Goal: Information Seeking & Learning: Learn about a topic

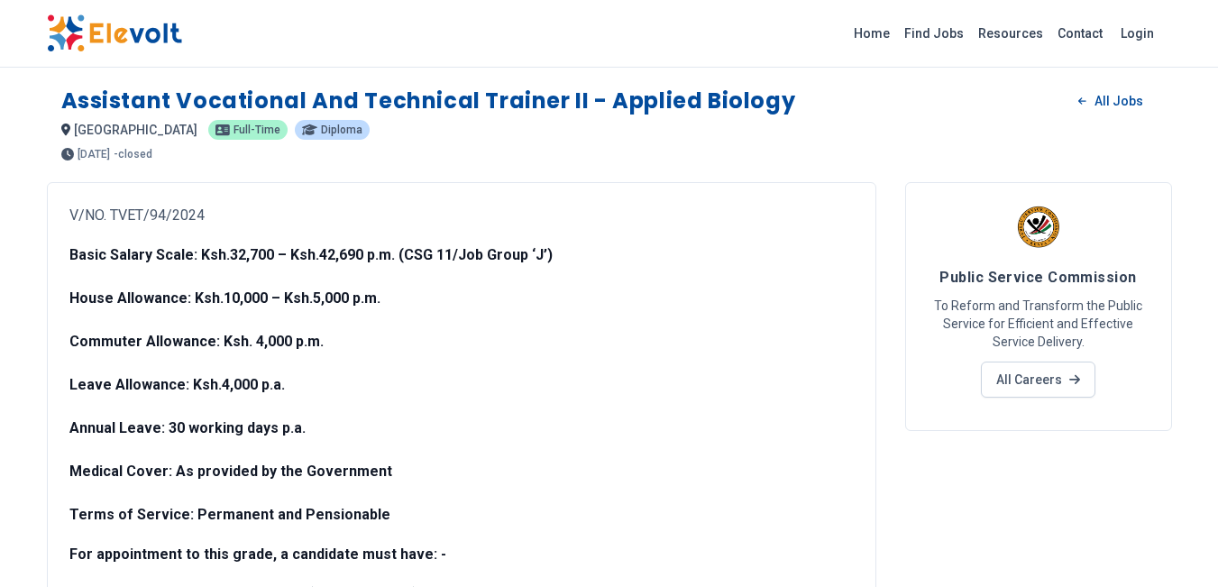
click at [145, 41] on img at bounding box center [114, 33] width 135 height 38
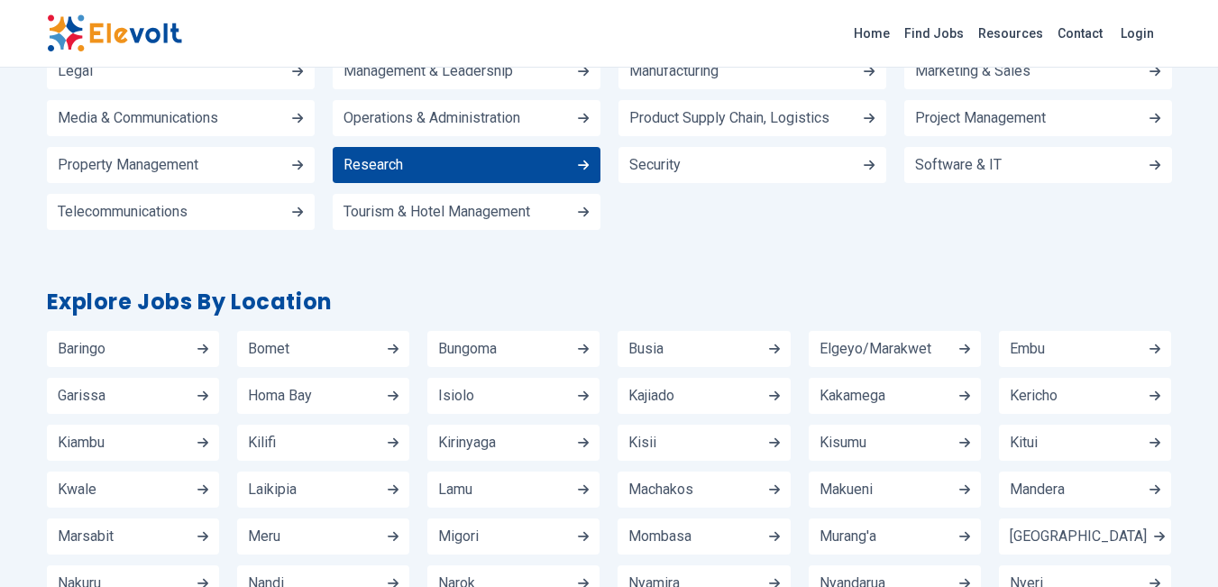
scroll to position [2343, 0]
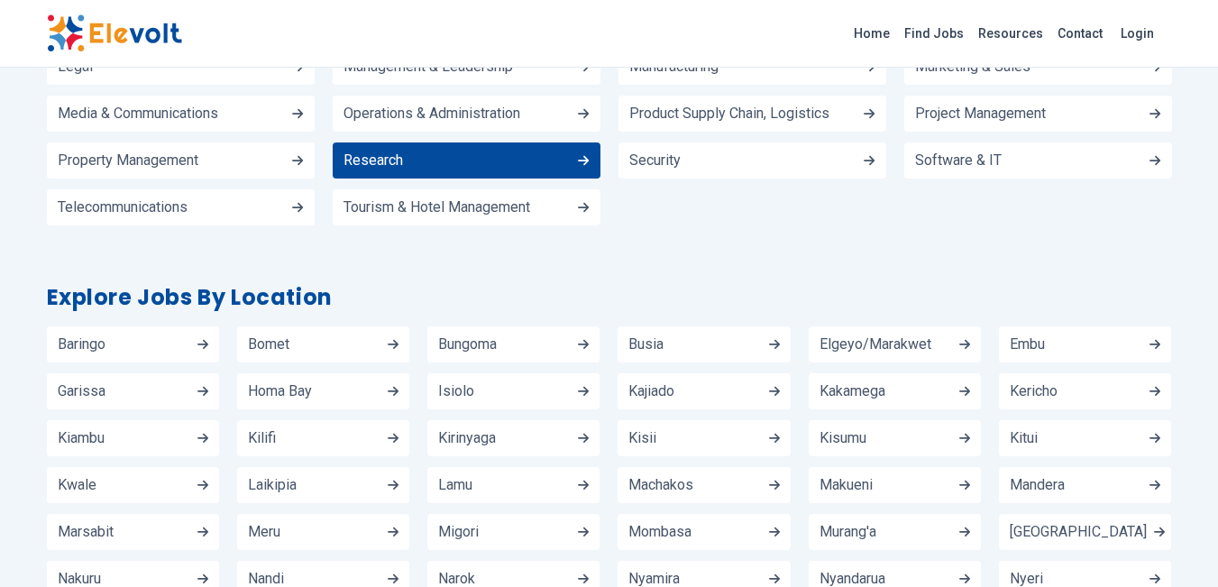
click at [480, 143] on link "Research" at bounding box center [467, 160] width 268 height 36
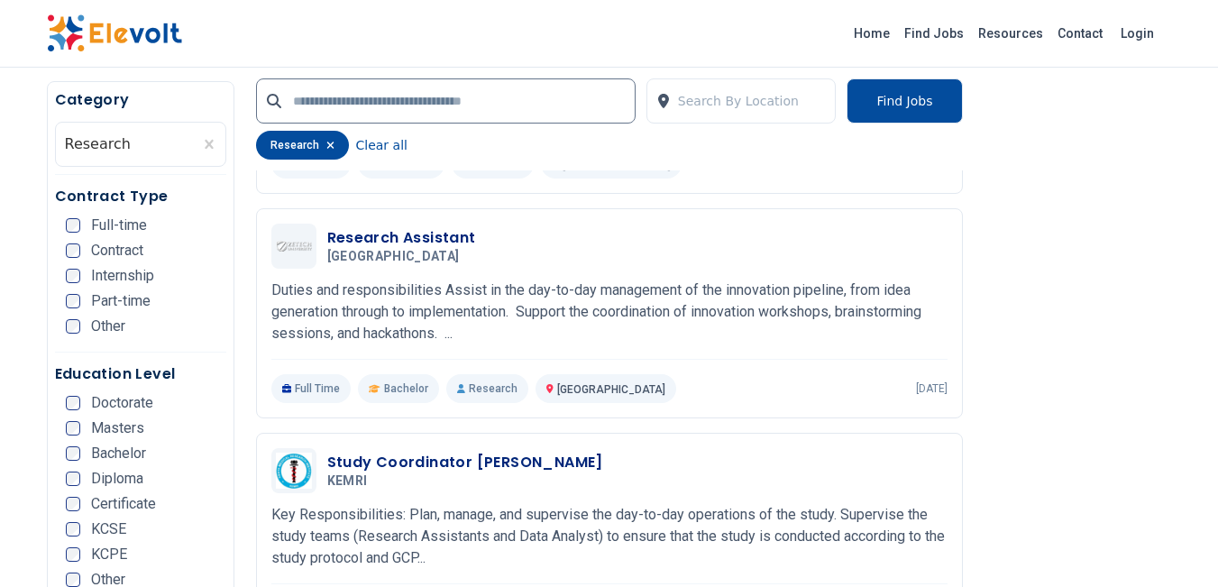
scroll to position [400, 0]
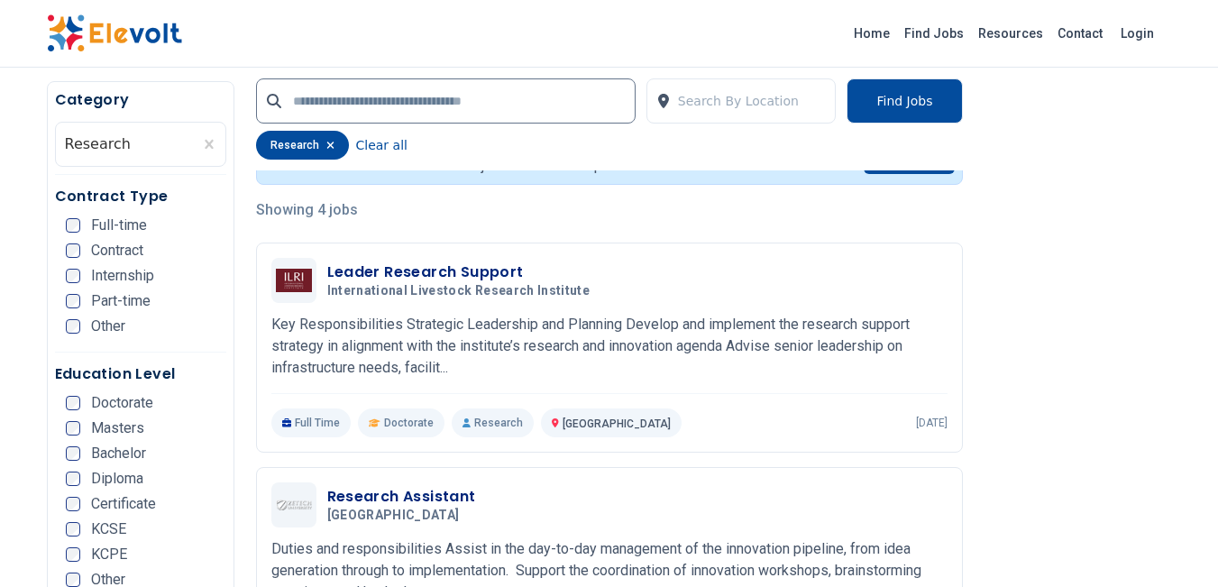
click at [109, 480] on span "Diploma" at bounding box center [117, 478] width 52 height 14
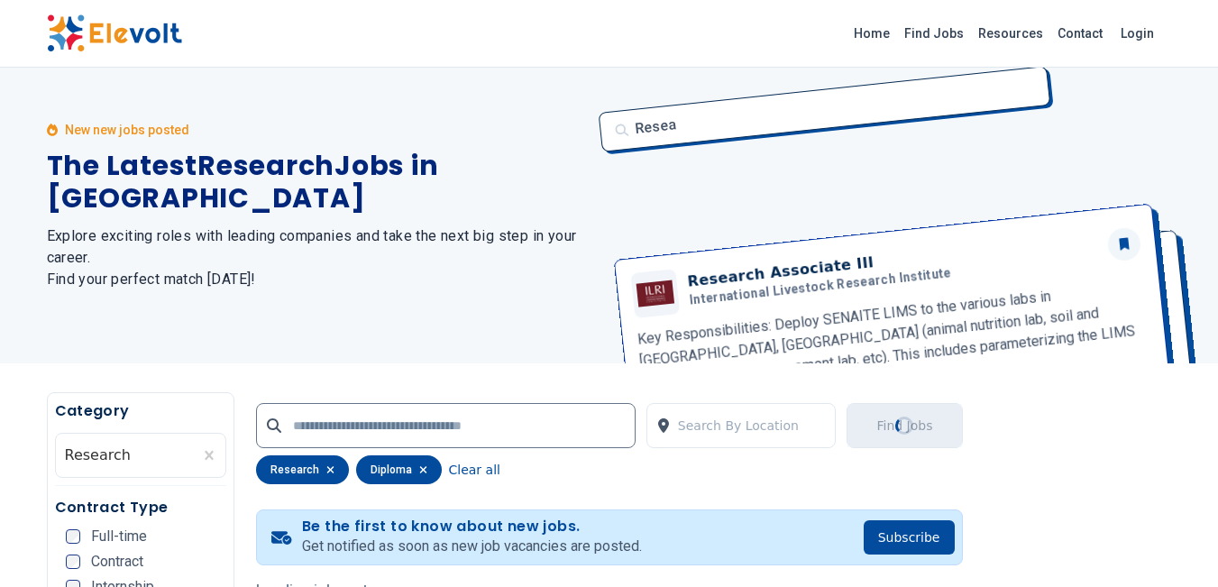
scroll to position [0, 0]
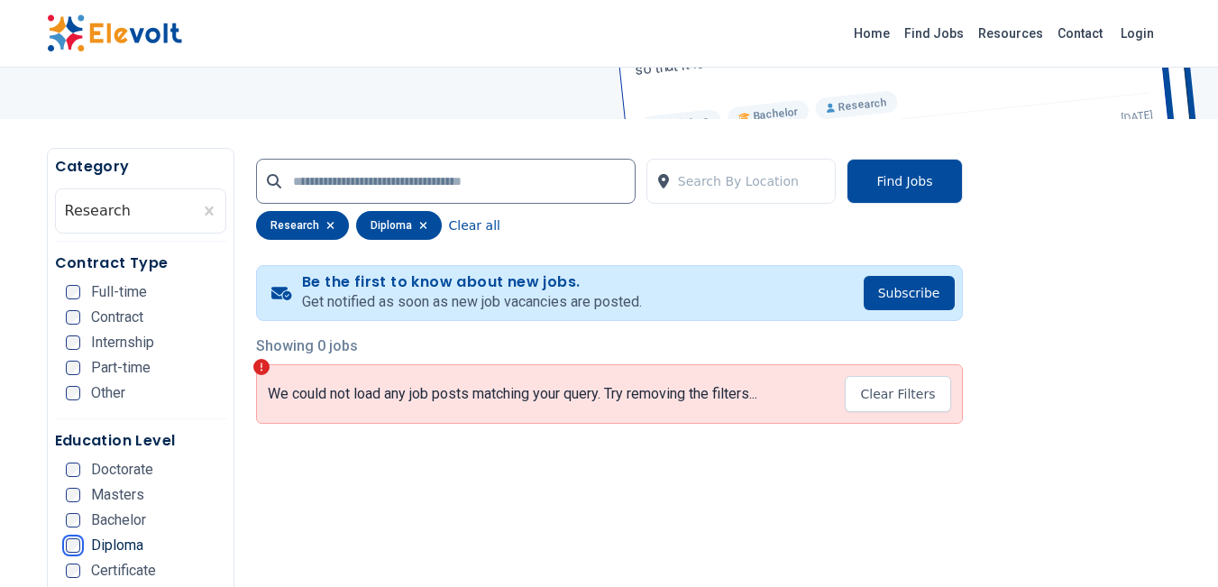
scroll to position [270, 0]
